Goal: Information Seeking & Learning: Stay updated

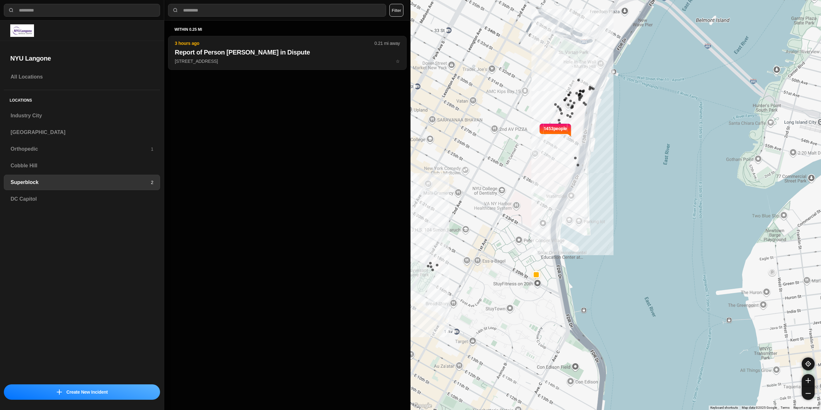
select select "*"
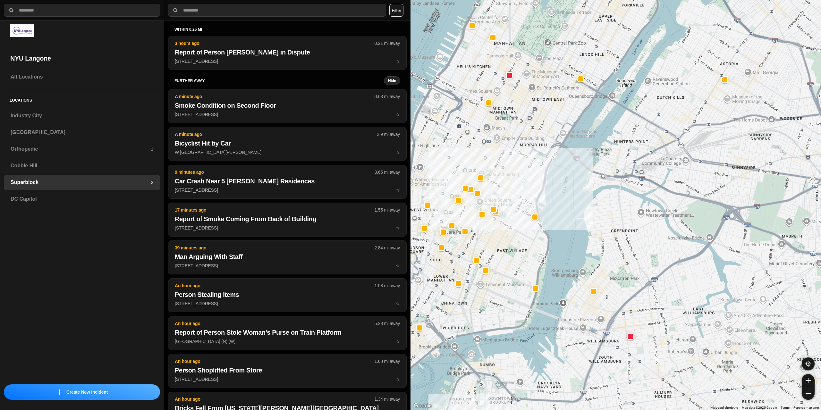
drag, startPoint x: 523, startPoint y: 133, endPoint x: 477, endPoint y: 188, distance: 71.7
click at [477, 187] on div at bounding box center [615, 205] width 410 height 410
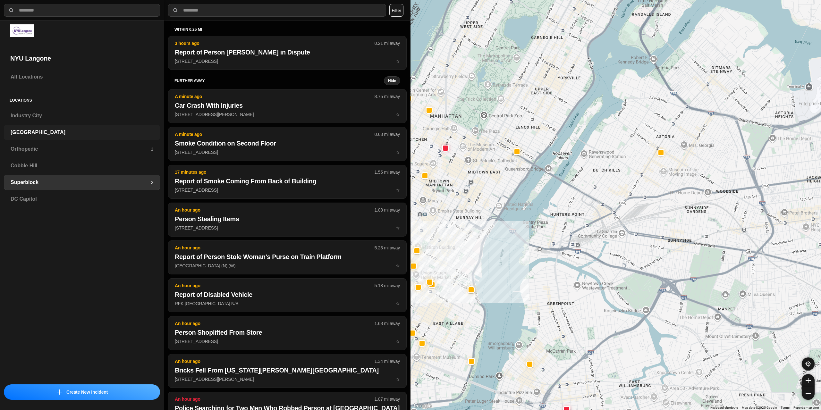
click at [46, 135] on h3 "[GEOGRAPHIC_DATA]" at bounding box center [82, 133] width 143 height 8
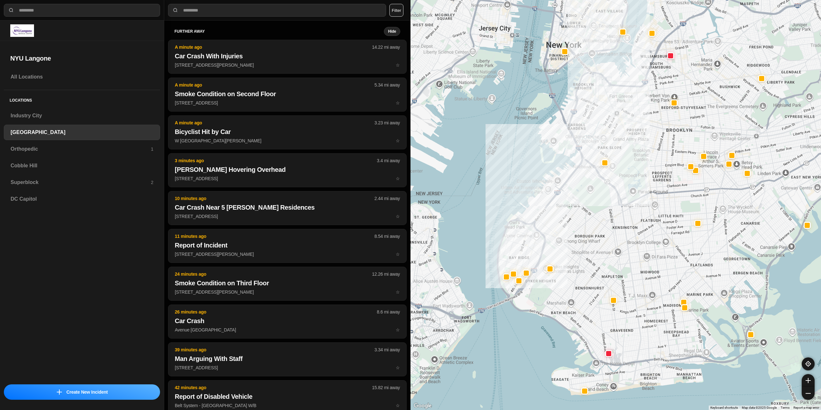
drag, startPoint x: 570, startPoint y: 187, endPoint x: 554, endPoint y: 214, distance: 31.9
click at [554, 214] on div at bounding box center [615, 205] width 410 height 410
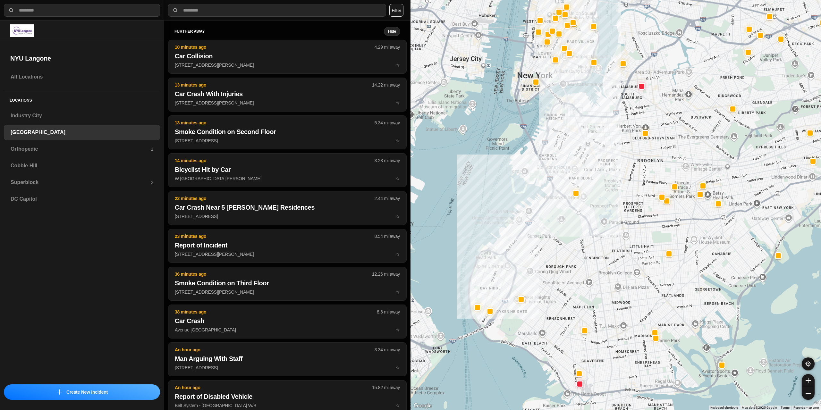
click at [502, 211] on div at bounding box center [615, 205] width 410 height 410
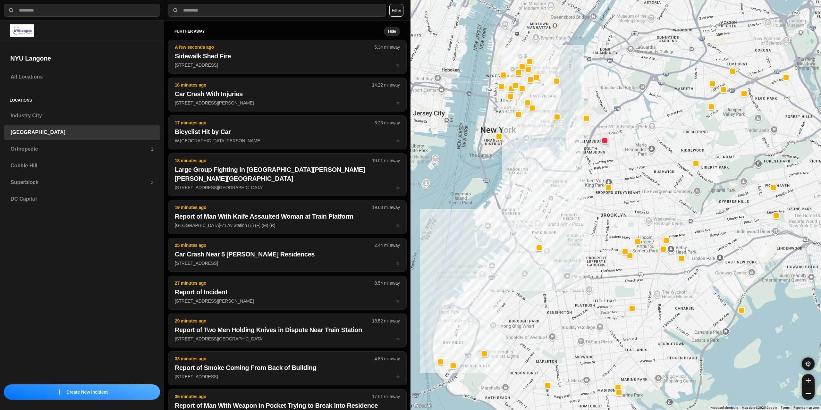
drag, startPoint x: 570, startPoint y: 67, endPoint x: 530, endPoint y: 128, distance: 72.8
click at [530, 128] on div at bounding box center [615, 205] width 410 height 410
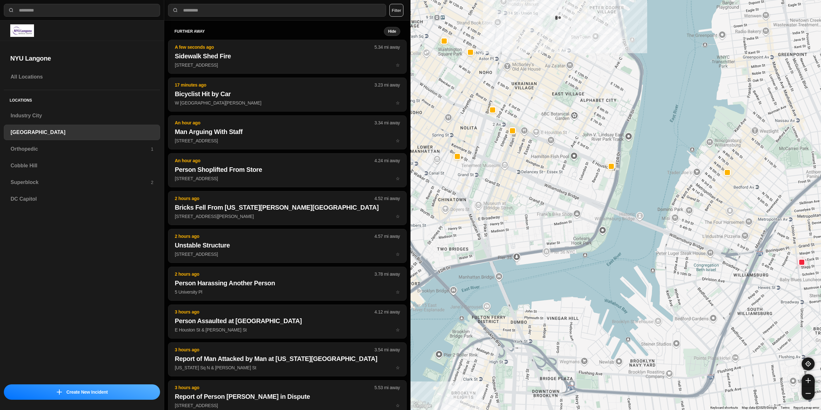
drag, startPoint x: 498, startPoint y: 116, endPoint x: 514, endPoint y: 145, distance: 33.6
click at [514, 145] on div "421 people" at bounding box center [615, 205] width 410 height 410
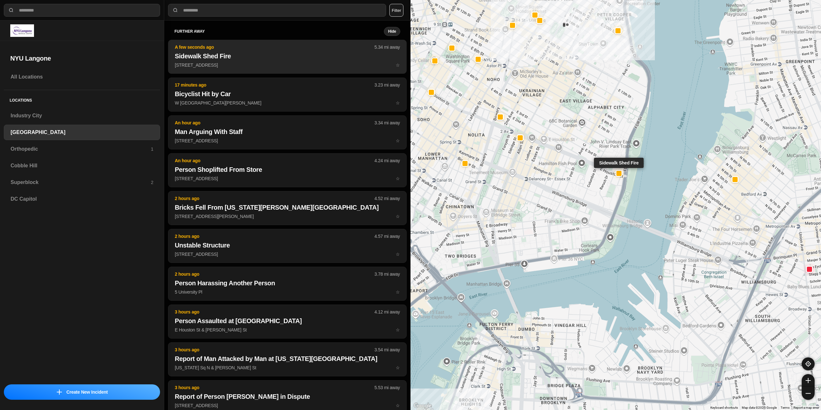
click at [315, 55] on h2 "Sidewalk Shed Fire" at bounding box center [287, 56] width 225 height 9
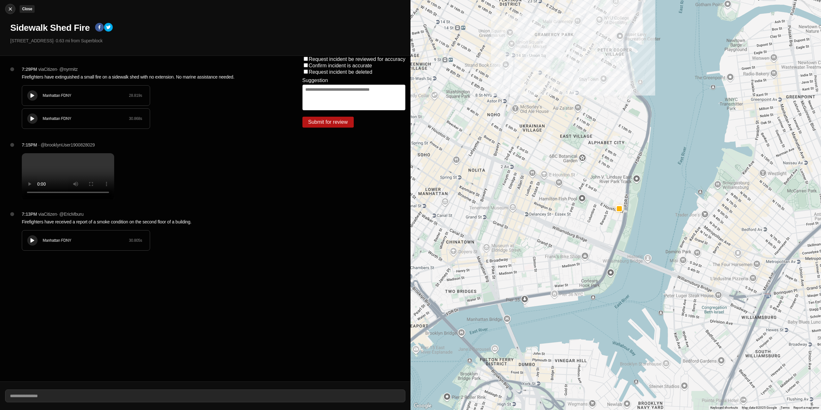
click at [12, 10] on img at bounding box center [10, 9] width 6 height 6
select select "*"
